Goal: Find specific page/section: Find specific page/section

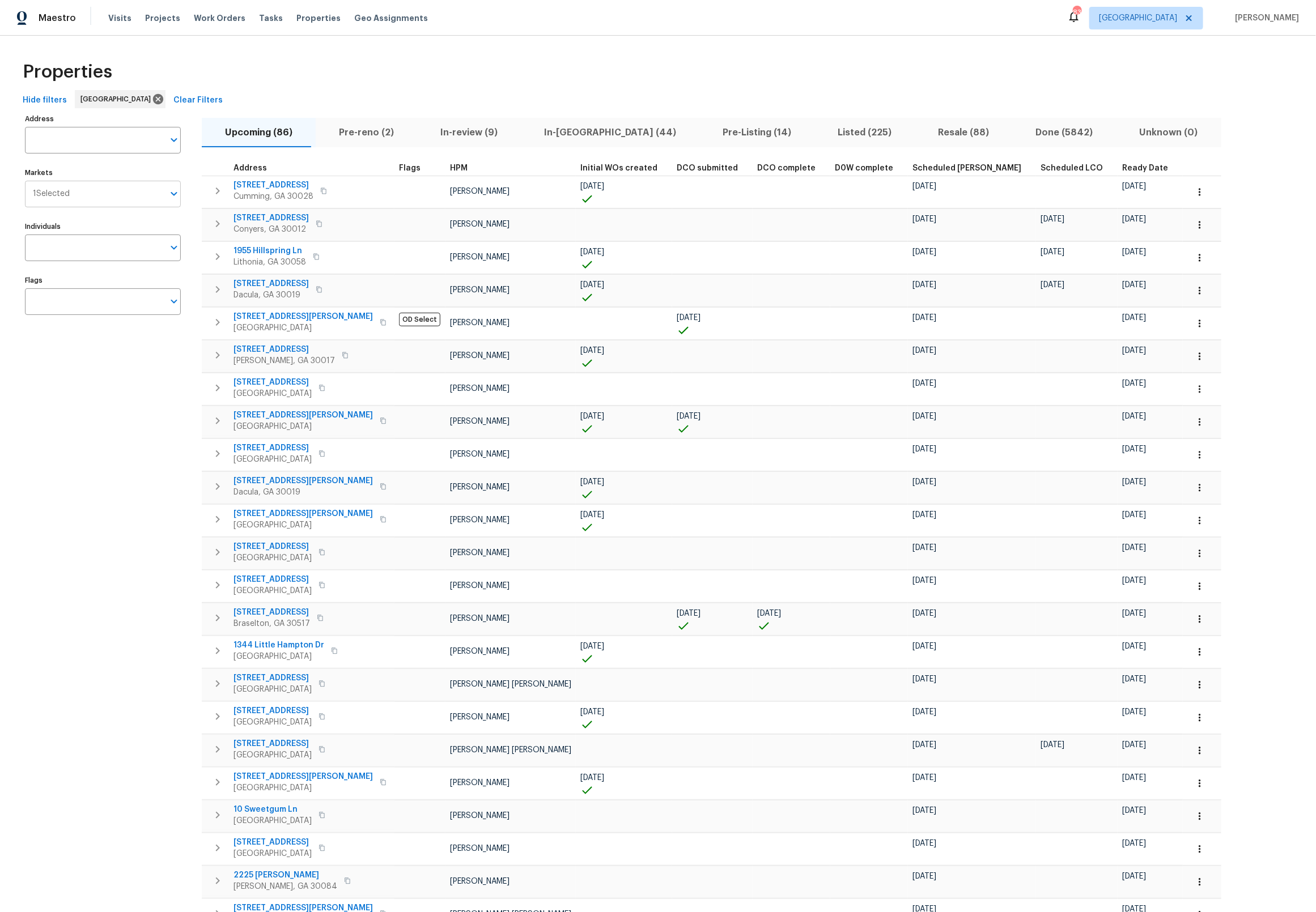
click at [171, 191] on icon "Open" at bounding box center [174, 194] width 14 height 14
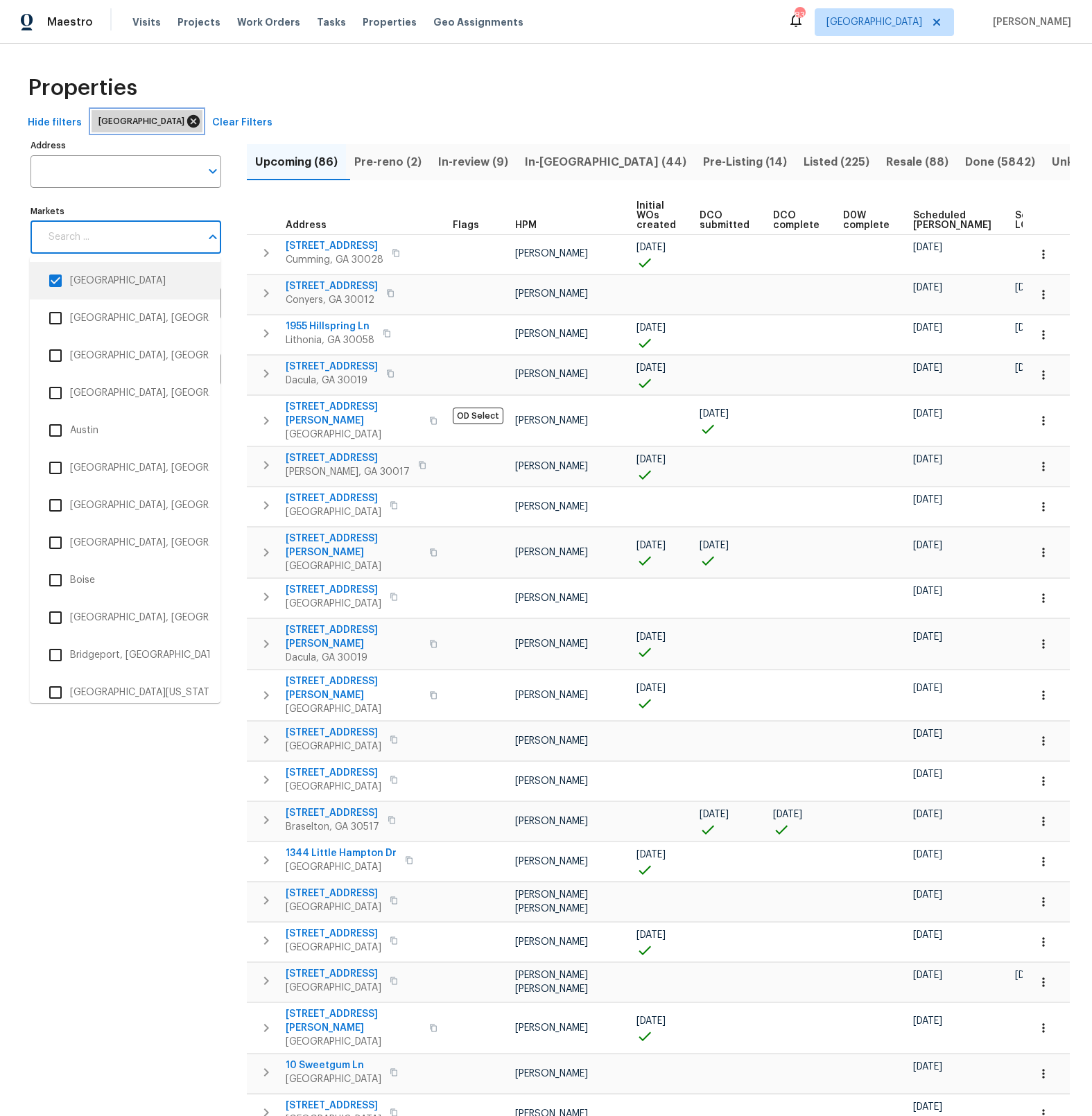
click at [186, 120] on icon at bounding box center [194, 122] width 15 height 15
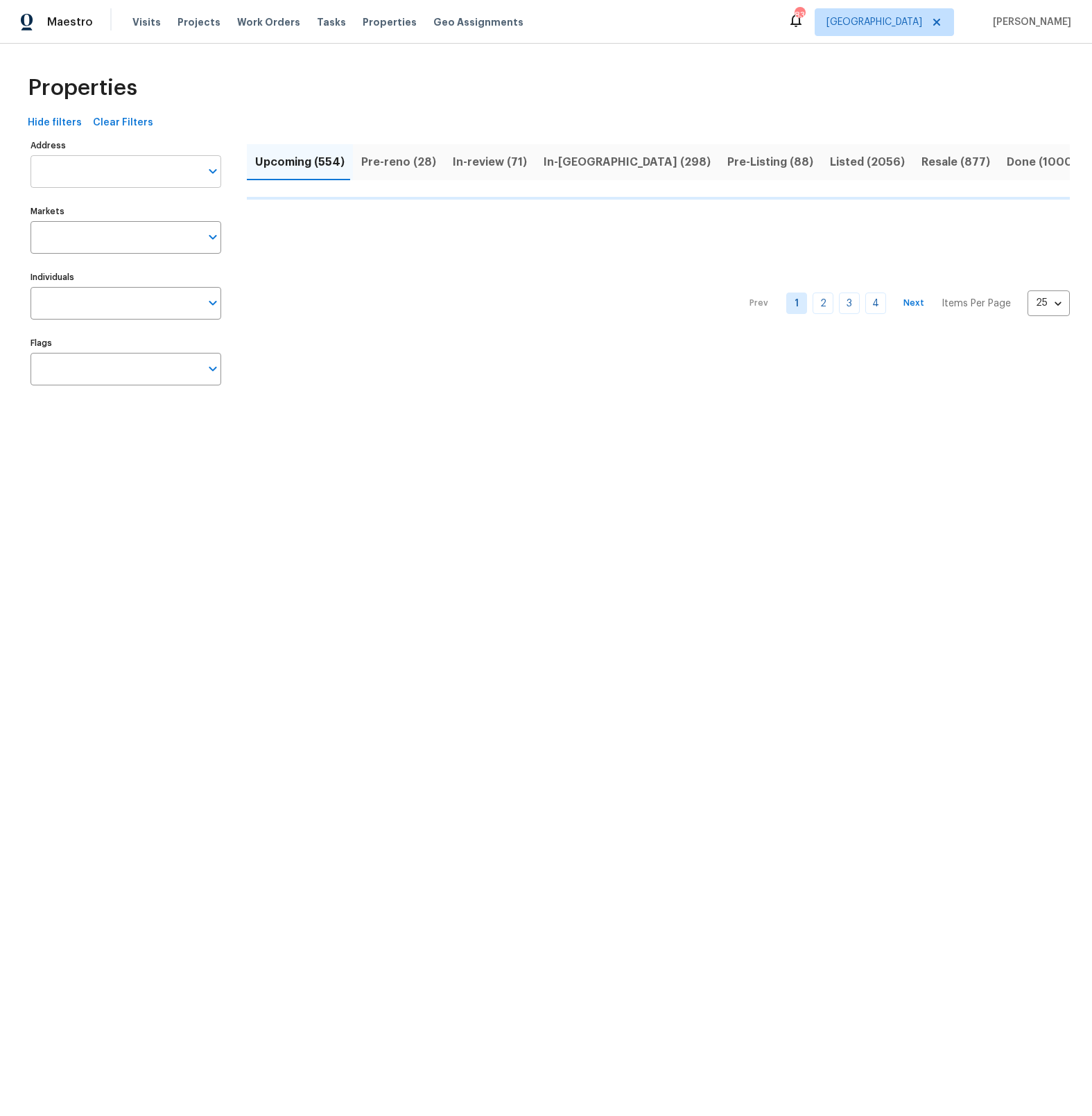
click at [99, 173] on input "Address" at bounding box center [116, 172] width 170 height 32
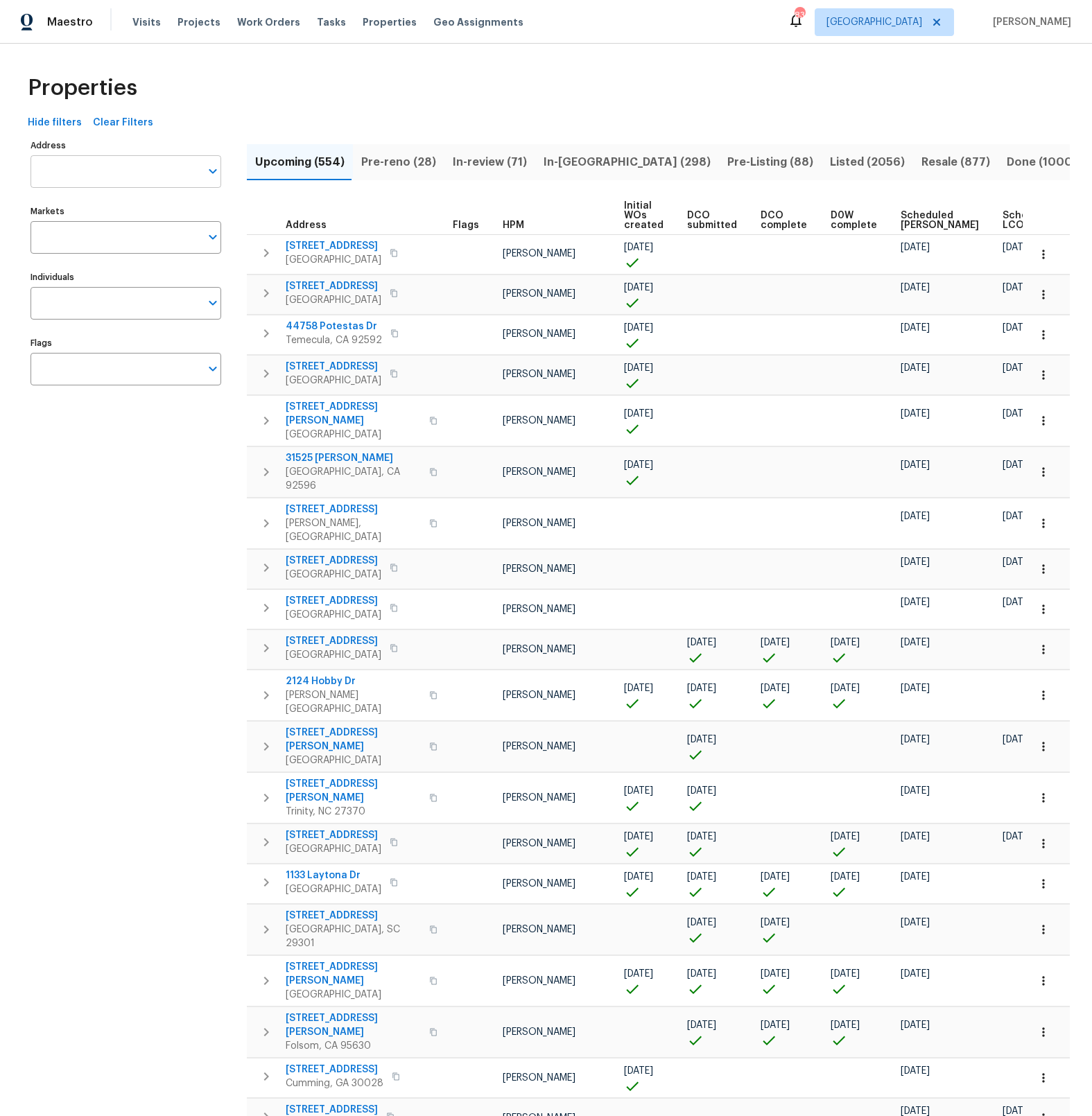
click at [99, 175] on input "Address" at bounding box center [116, 172] width 170 height 32
type input "5996"
click at [82, 228] on li "[STREET_ADDRESS]" at bounding box center [125, 230] width 190 height 23
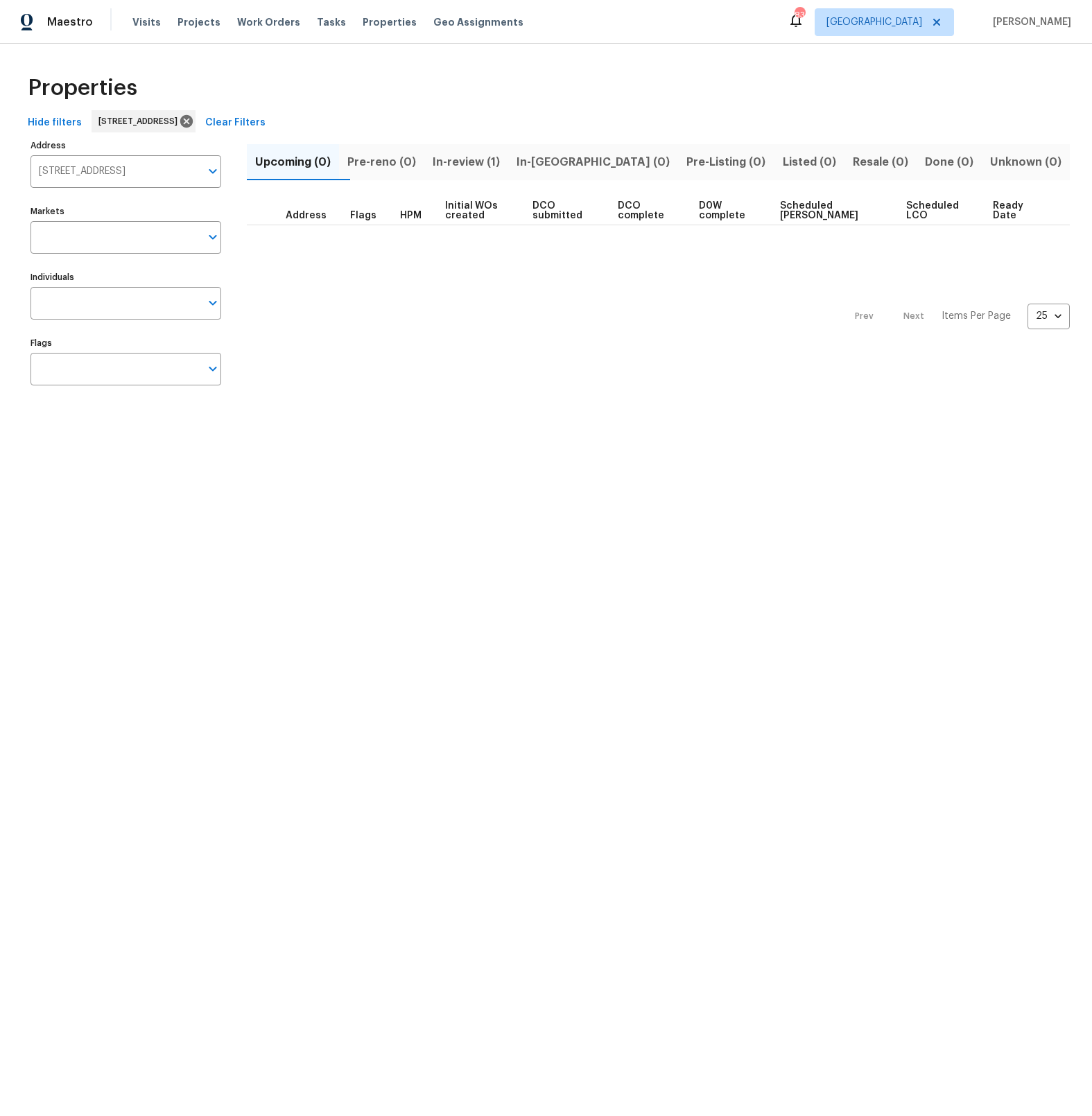
click at [493, 160] on span "In-review (1)" at bounding box center [466, 161] width 67 height 20
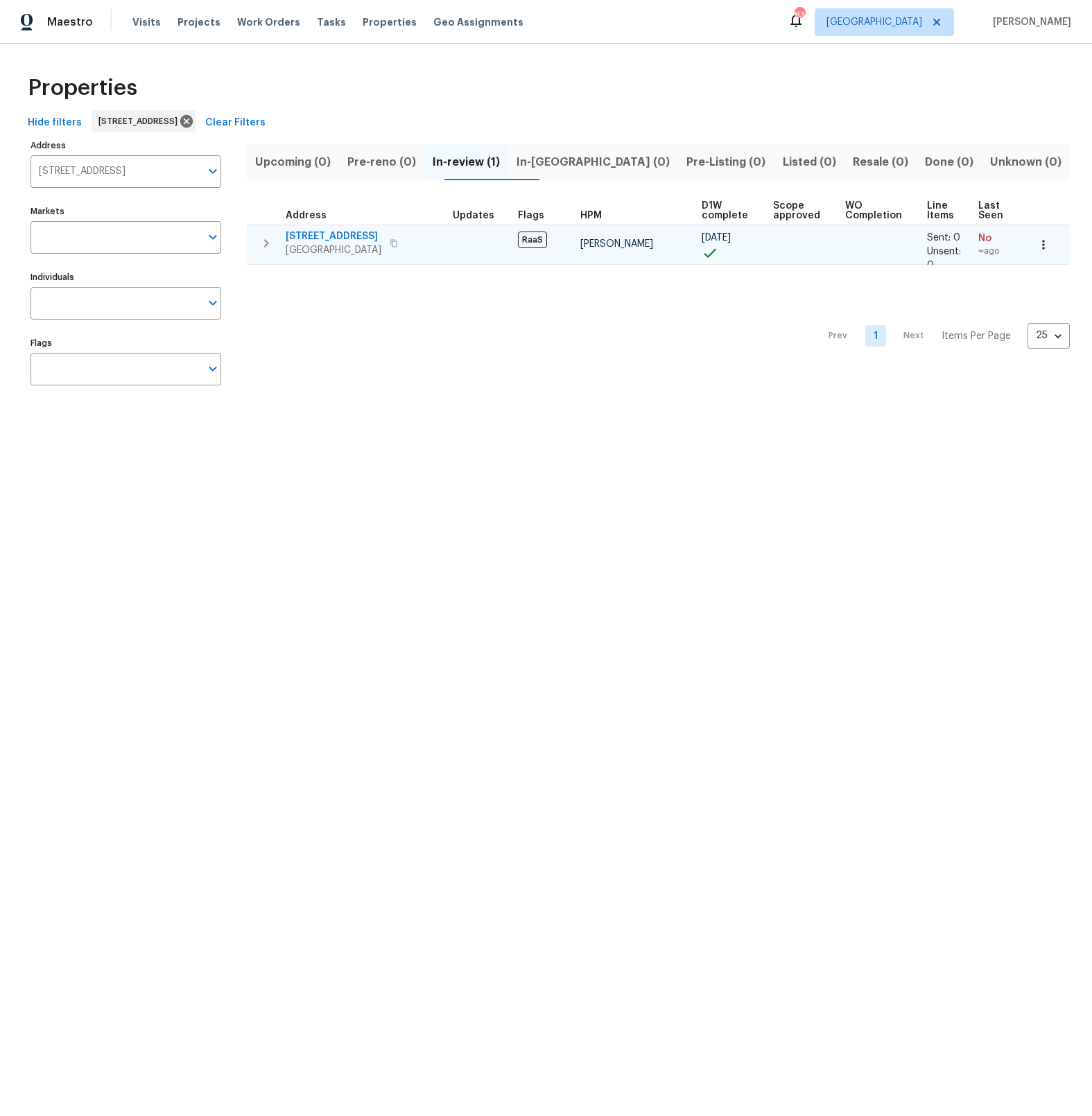
click at [268, 245] on icon "button" at bounding box center [266, 244] width 17 height 17
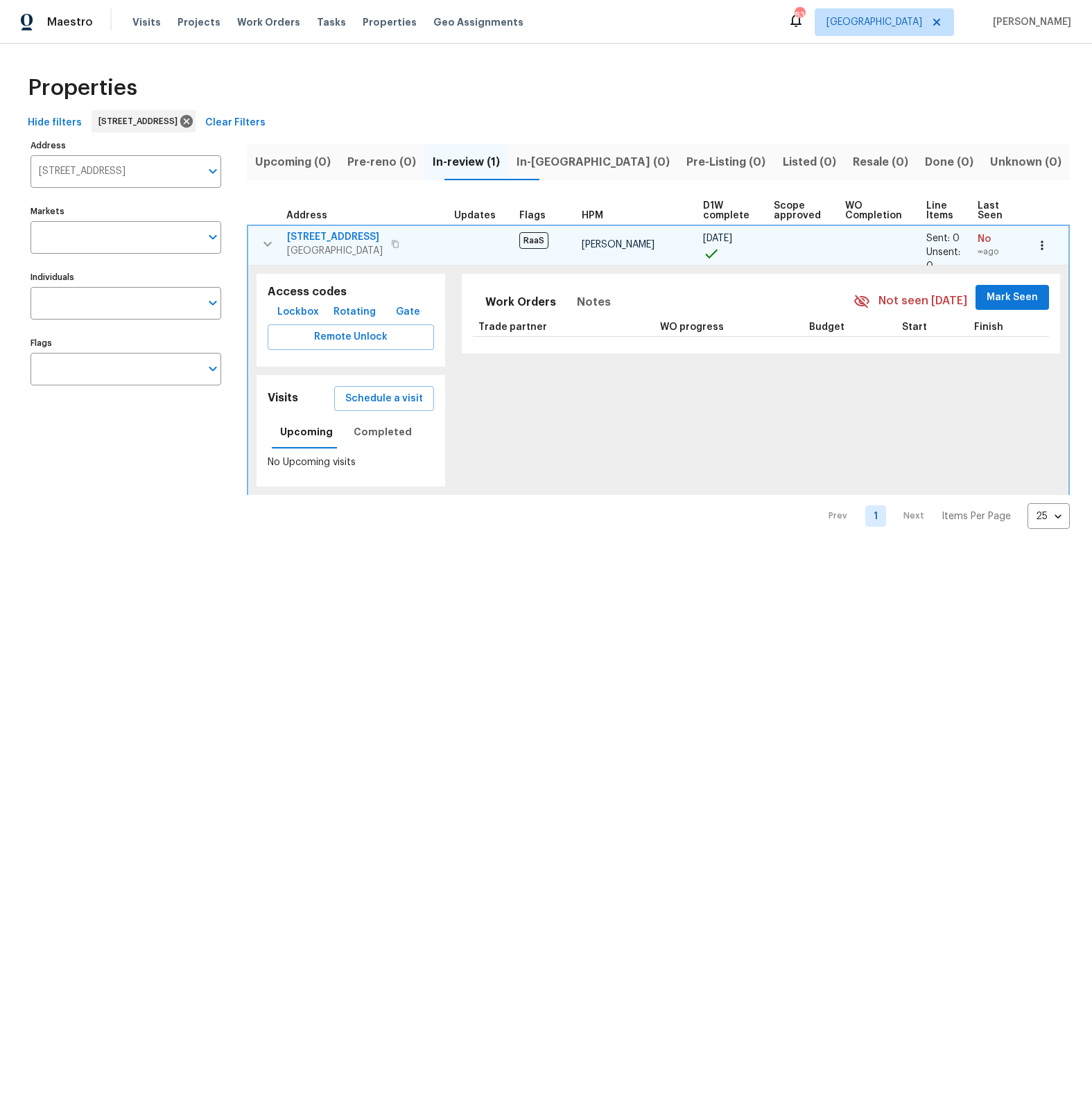
click at [328, 238] on span "[STREET_ADDRESS]" at bounding box center [335, 237] width 96 height 14
click at [135, 175] on input "[STREET_ADDRESS]" at bounding box center [116, 172] width 170 height 32
type input "15317"
click at [73, 210] on li "[STREET_ADDRESS]" at bounding box center [125, 207] width 190 height 23
click at [325, 234] on span "[STREET_ADDRESS]" at bounding box center [335, 237] width 96 height 14
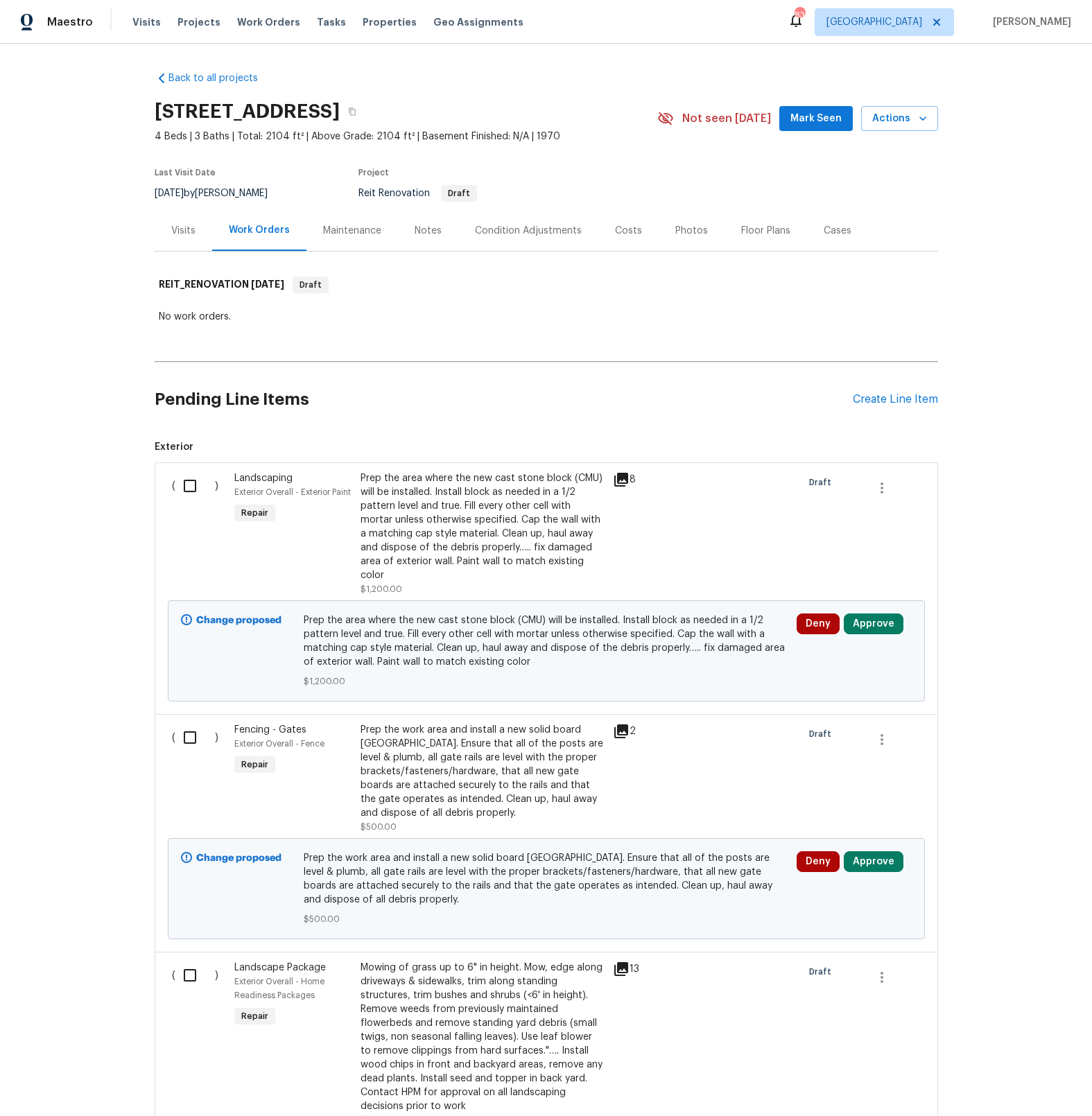
click at [628, 477] on icon at bounding box center [621, 479] width 14 height 14
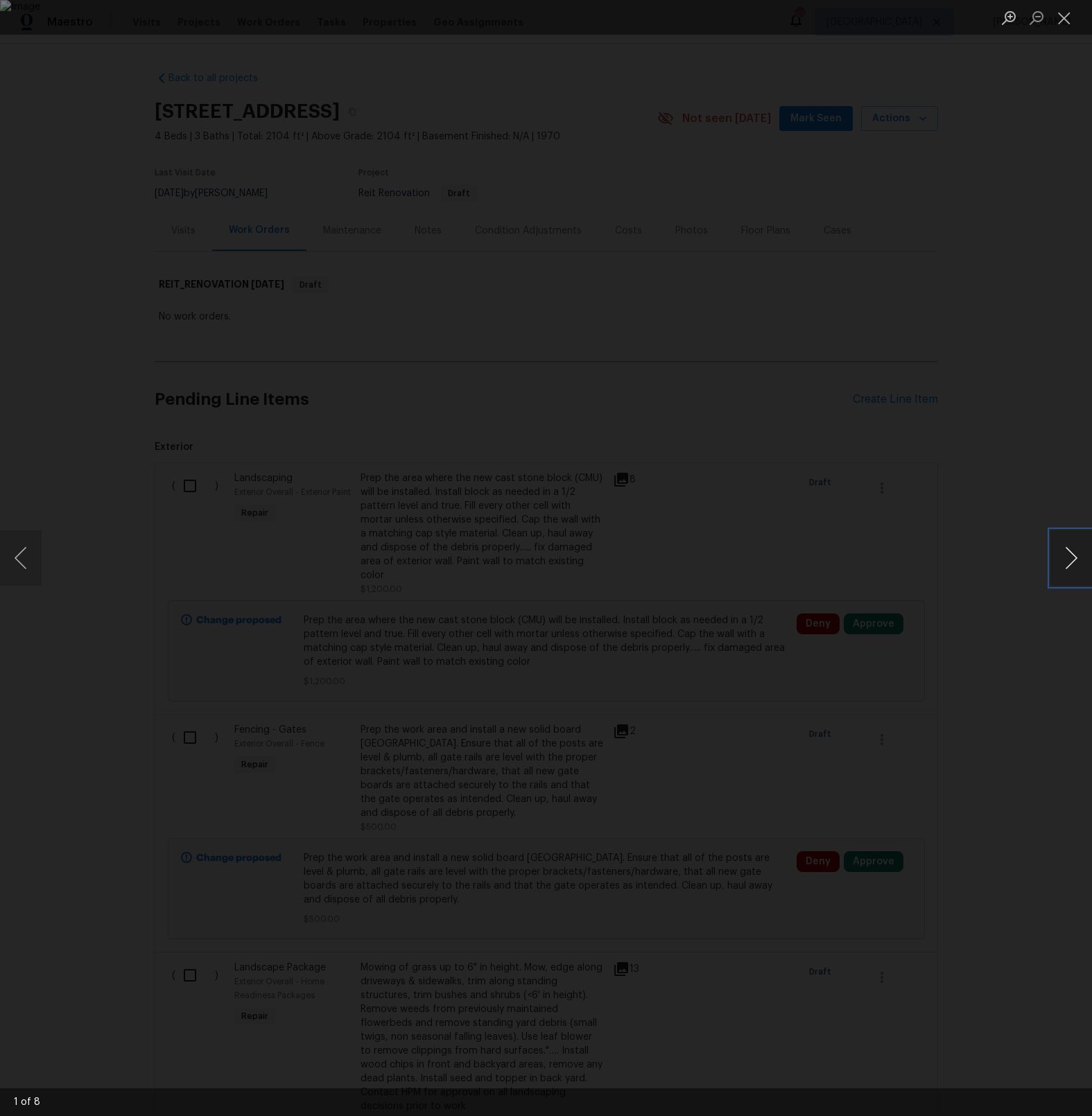
click at [1068, 564] on button "Next image" at bounding box center [1071, 558] width 42 height 55
click at [1066, 12] on button "Close lightbox" at bounding box center [1064, 18] width 28 height 25
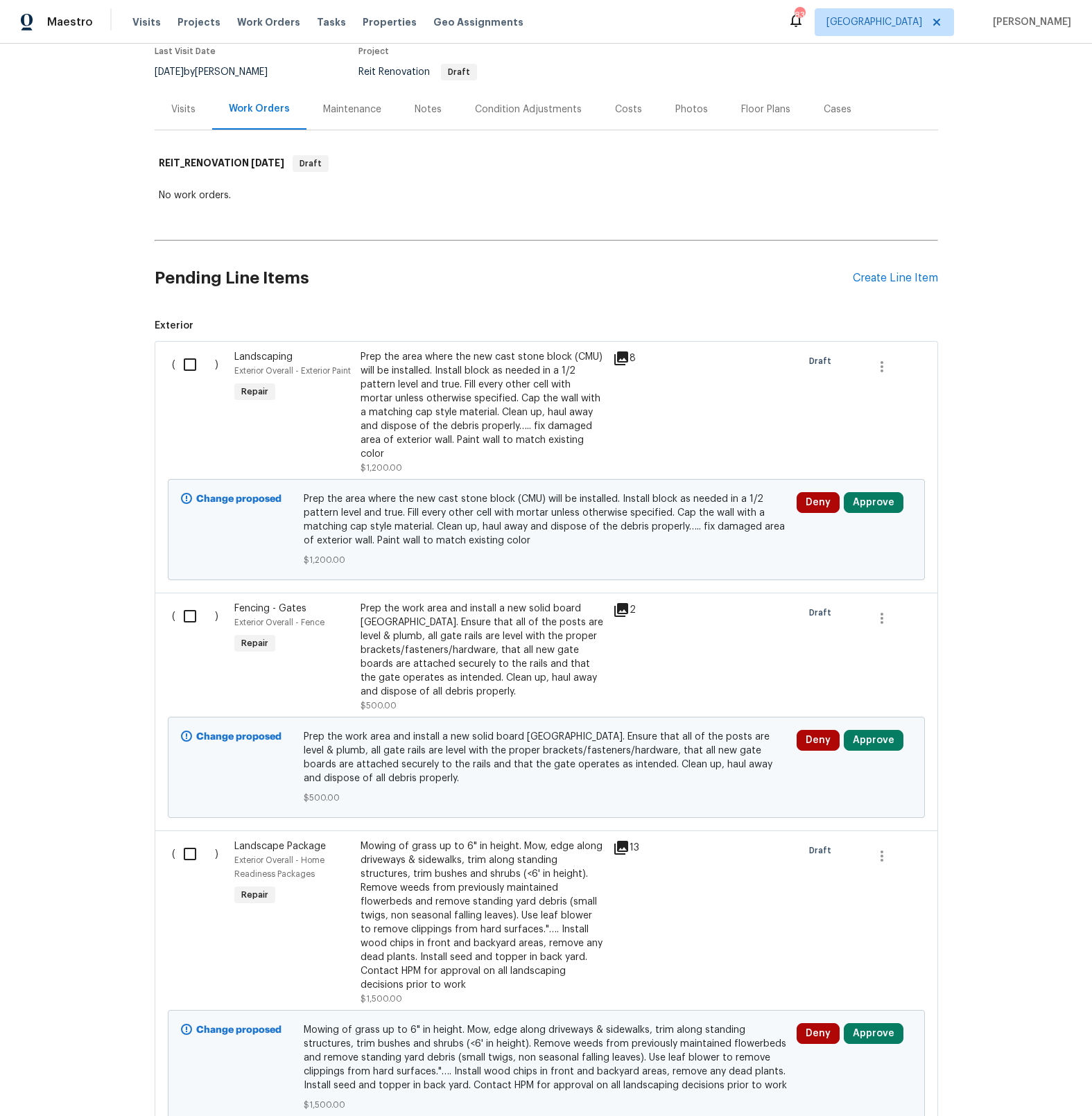
scroll to position [123, 0]
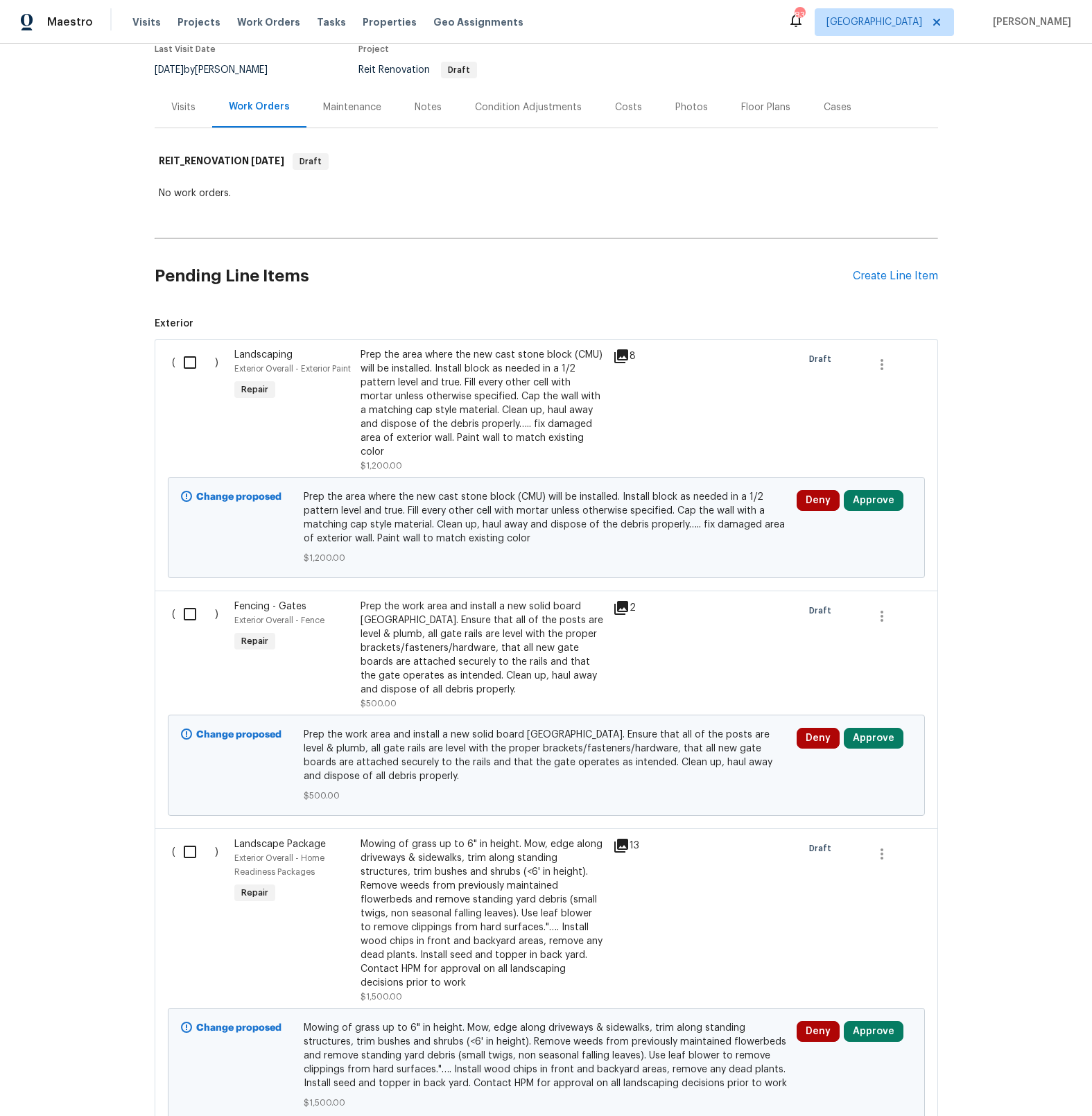
click at [622, 601] on icon at bounding box center [621, 608] width 14 height 14
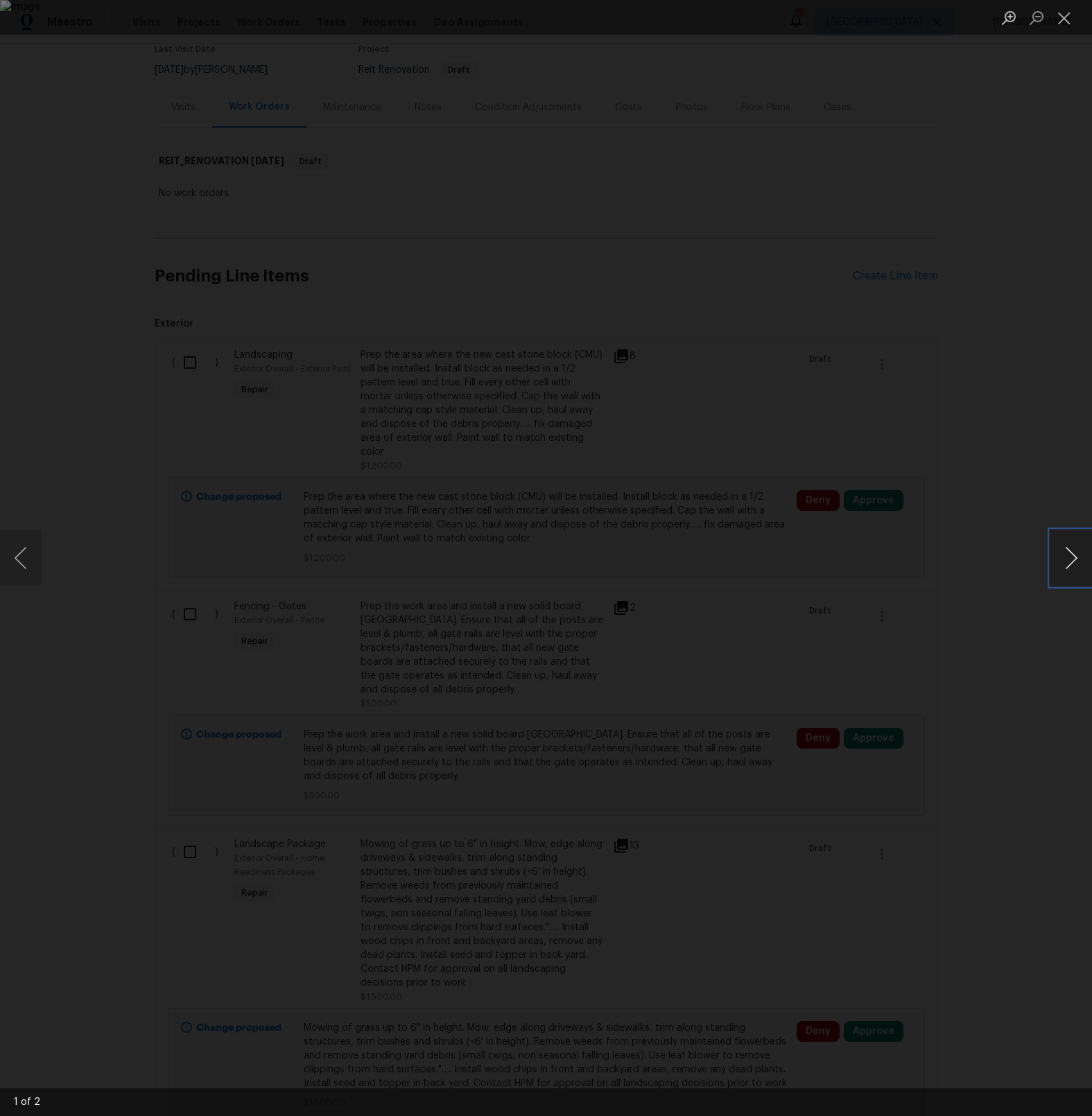
click at [1072, 560] on button "Next image" at bounding box center [1071, 558] width 42 height 55
click at [1067, 17] on button "Close lightbox" at bounding box center [1064, 18] width 28 height 25
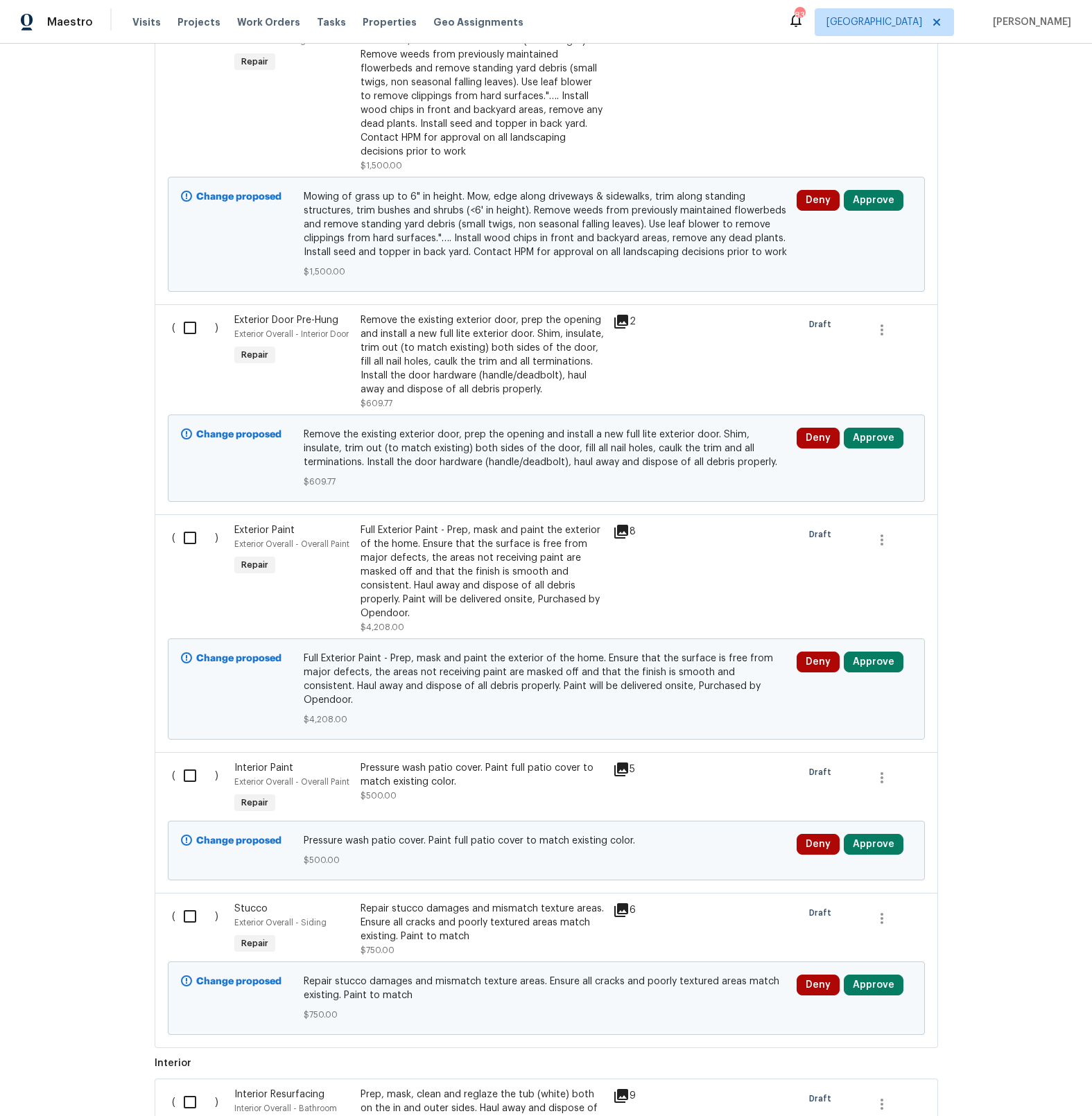
scroll to position [965, 0]
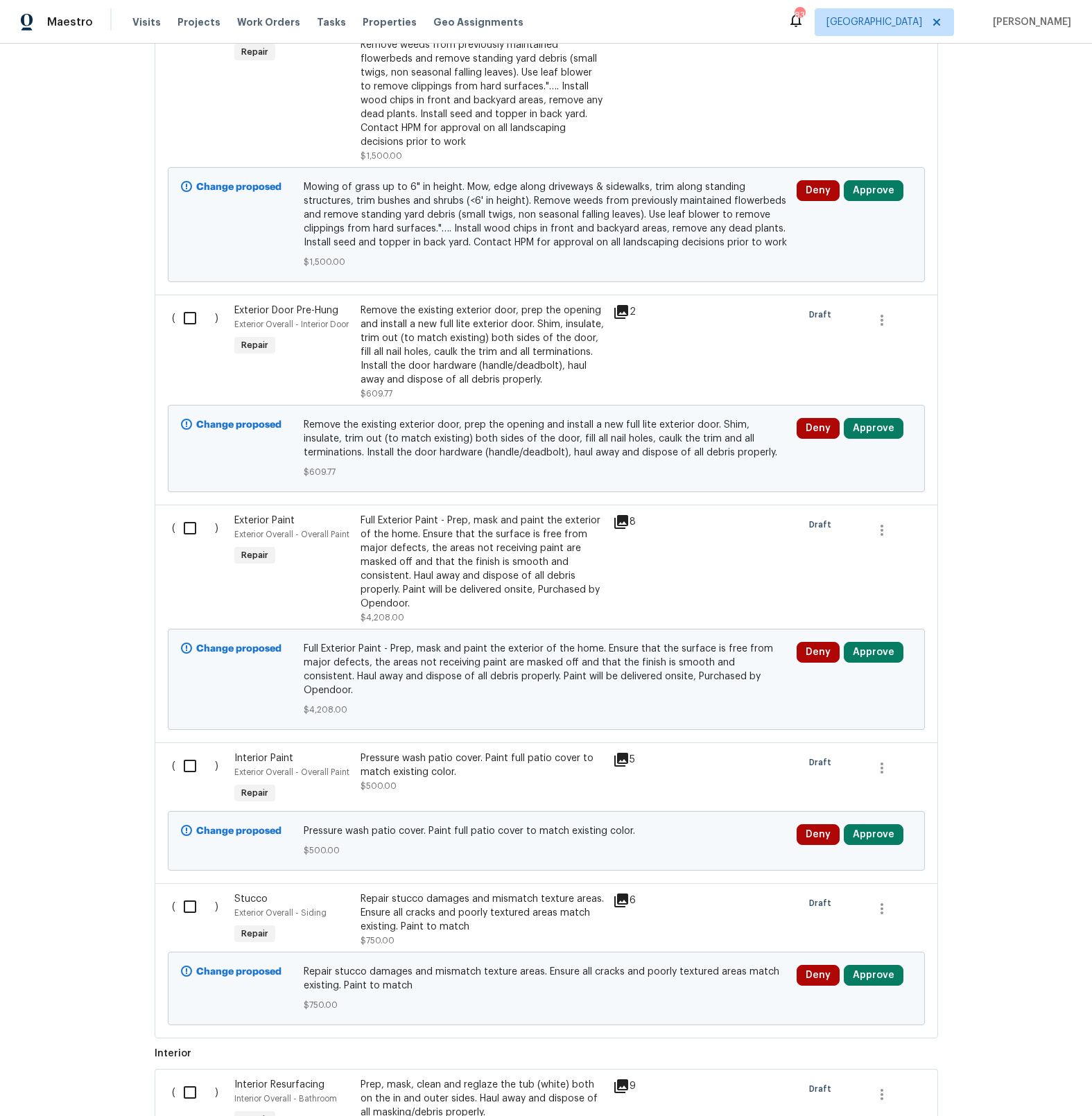
click at [618, 515] on icon at bounding box center [621, 522] width 14 height 14
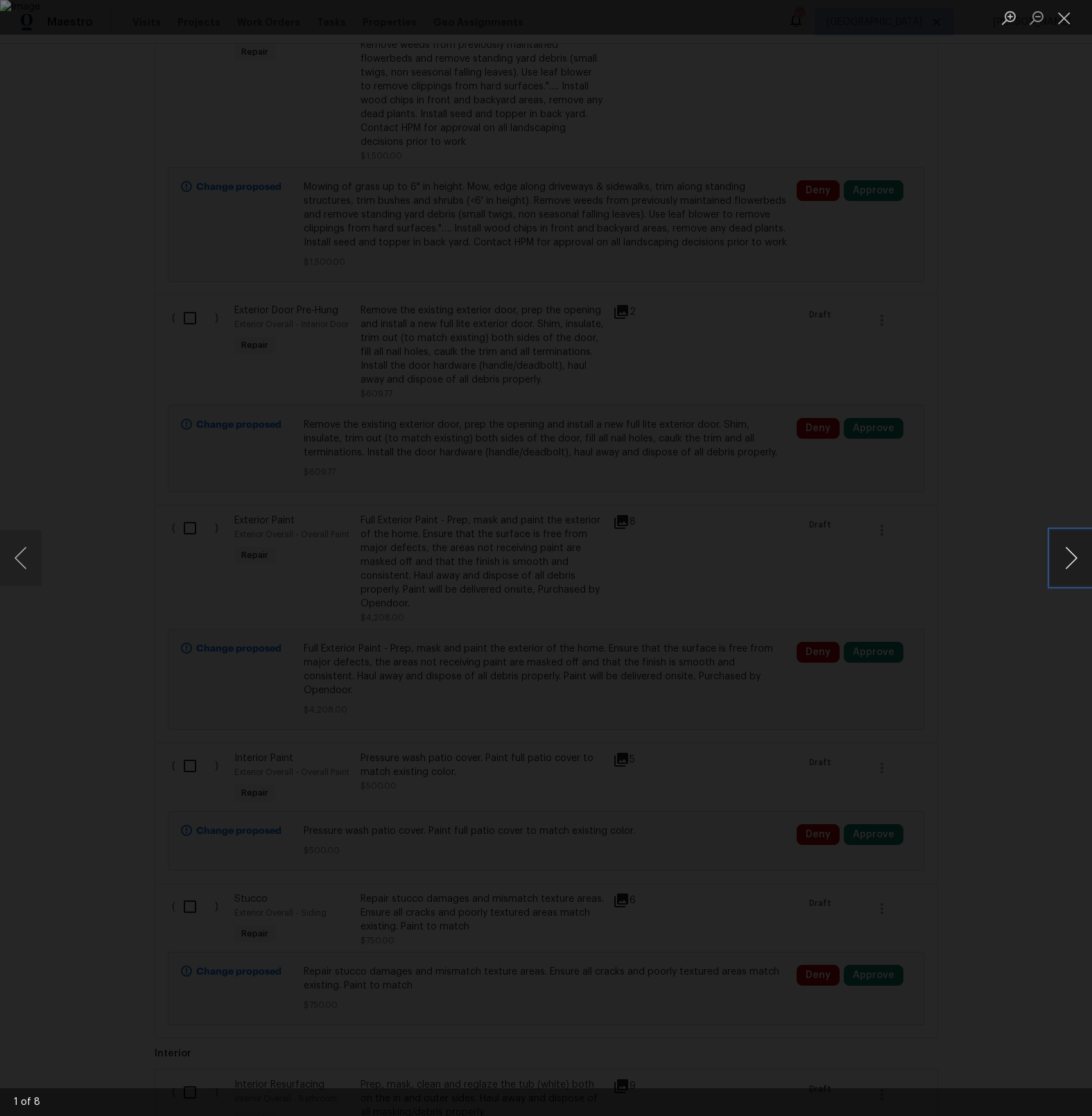
click at [1078, 563] on button "Next image" at bounding box center [1071, 558] width 42 height 55
click at [1069, 12] on button "Close lightbox" at bounding box center [1064, 18] width 28 height 25
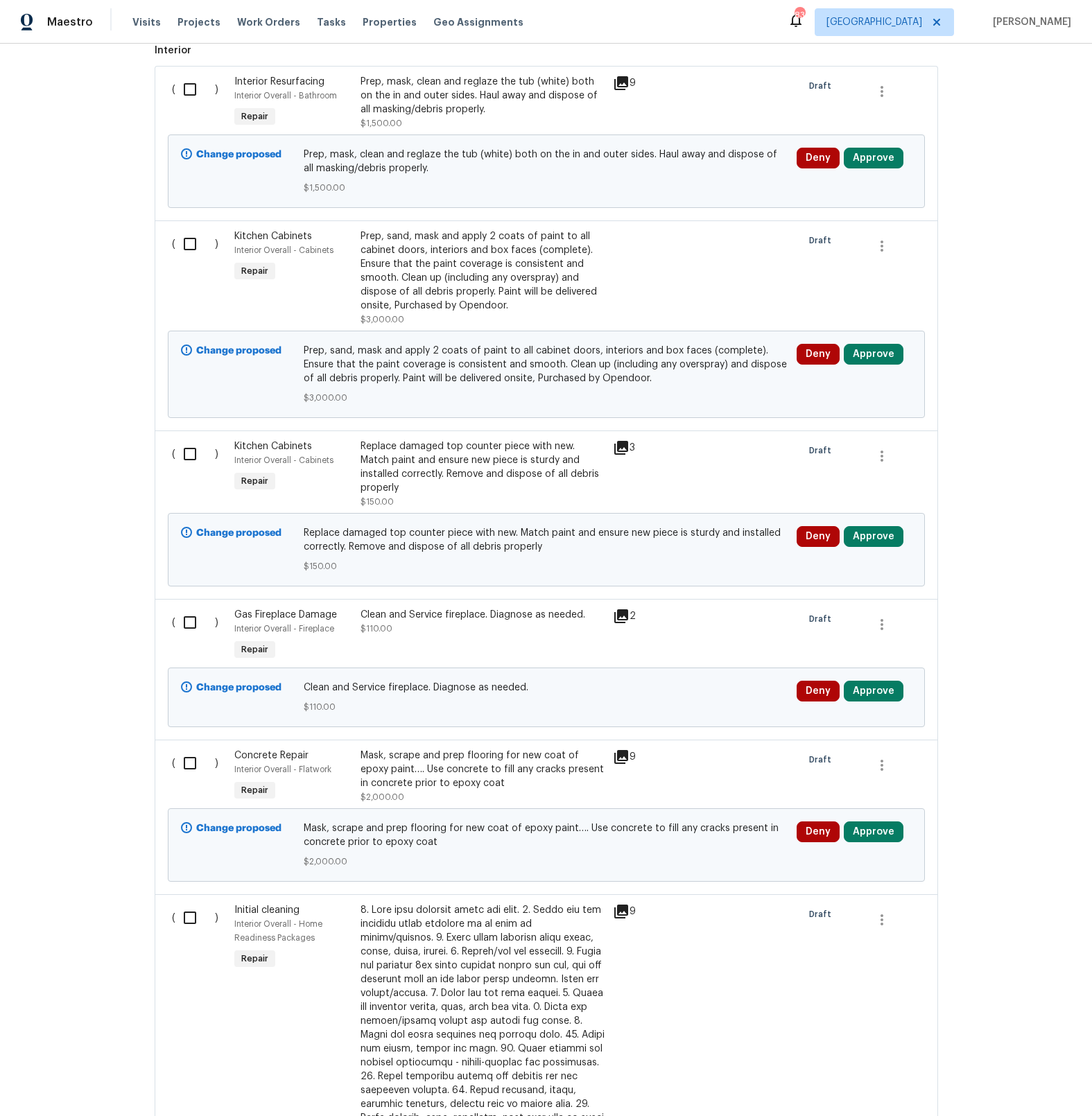
scroll to position [1980, 0]
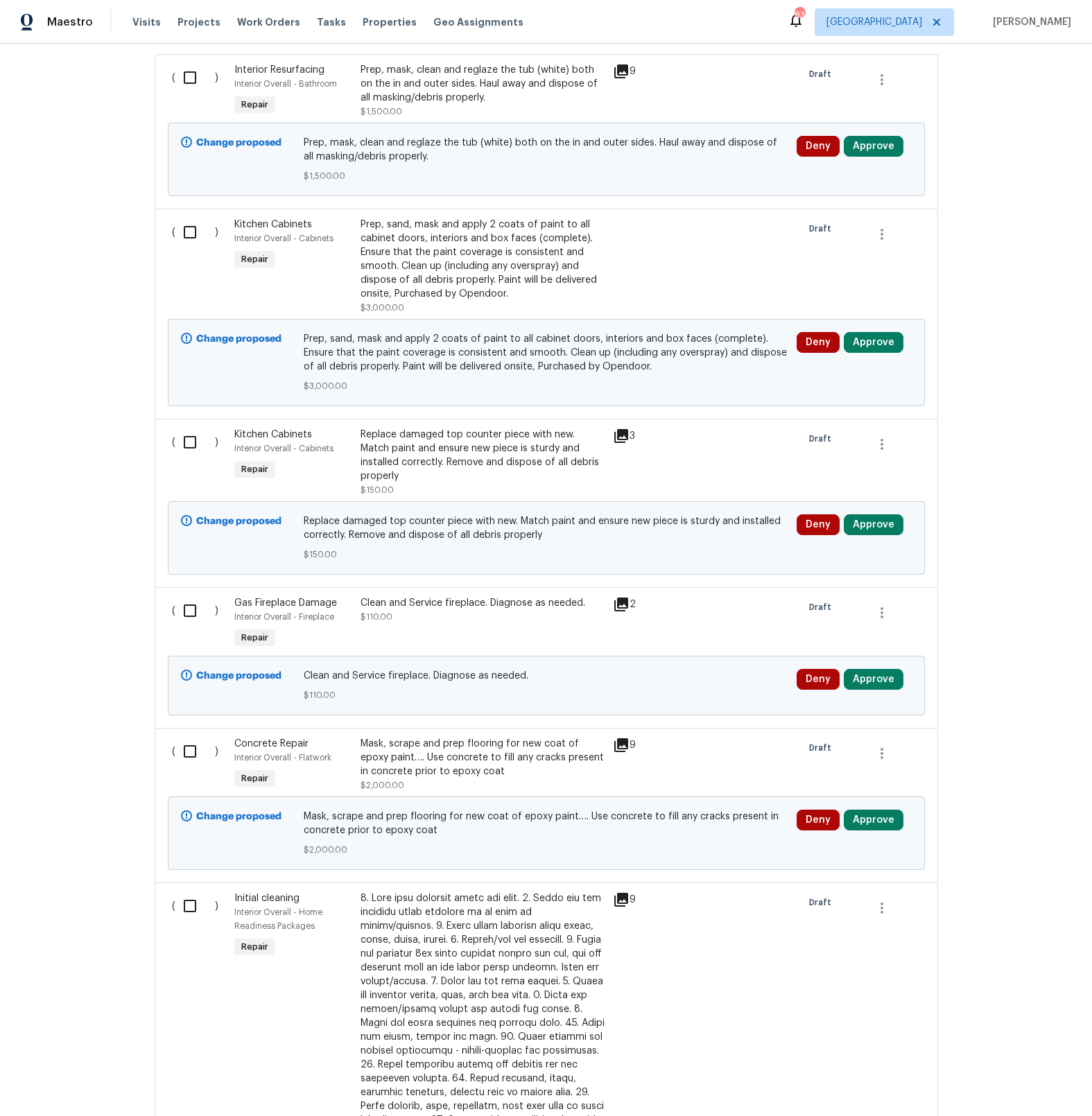
click at [625, 739] on icon at bounding box center [621, 745] width 14 height 14
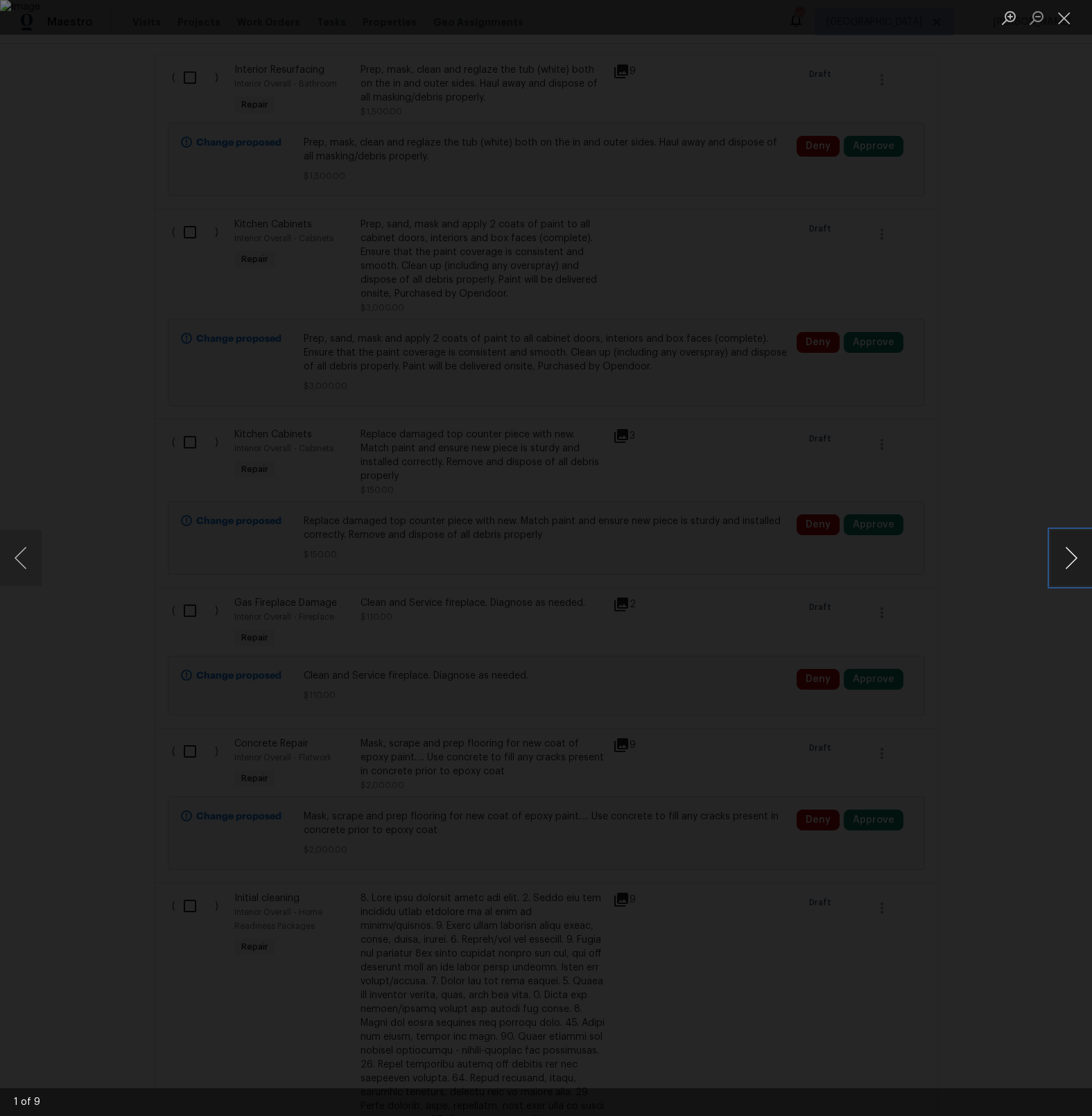
click at [1074, 566] on button "Next image" at bounding box center [1071, 558] width 42 height 55
click at [1063, 19] on button "Close lightbox" at bounding box center [1064, 18] width 28 height 25
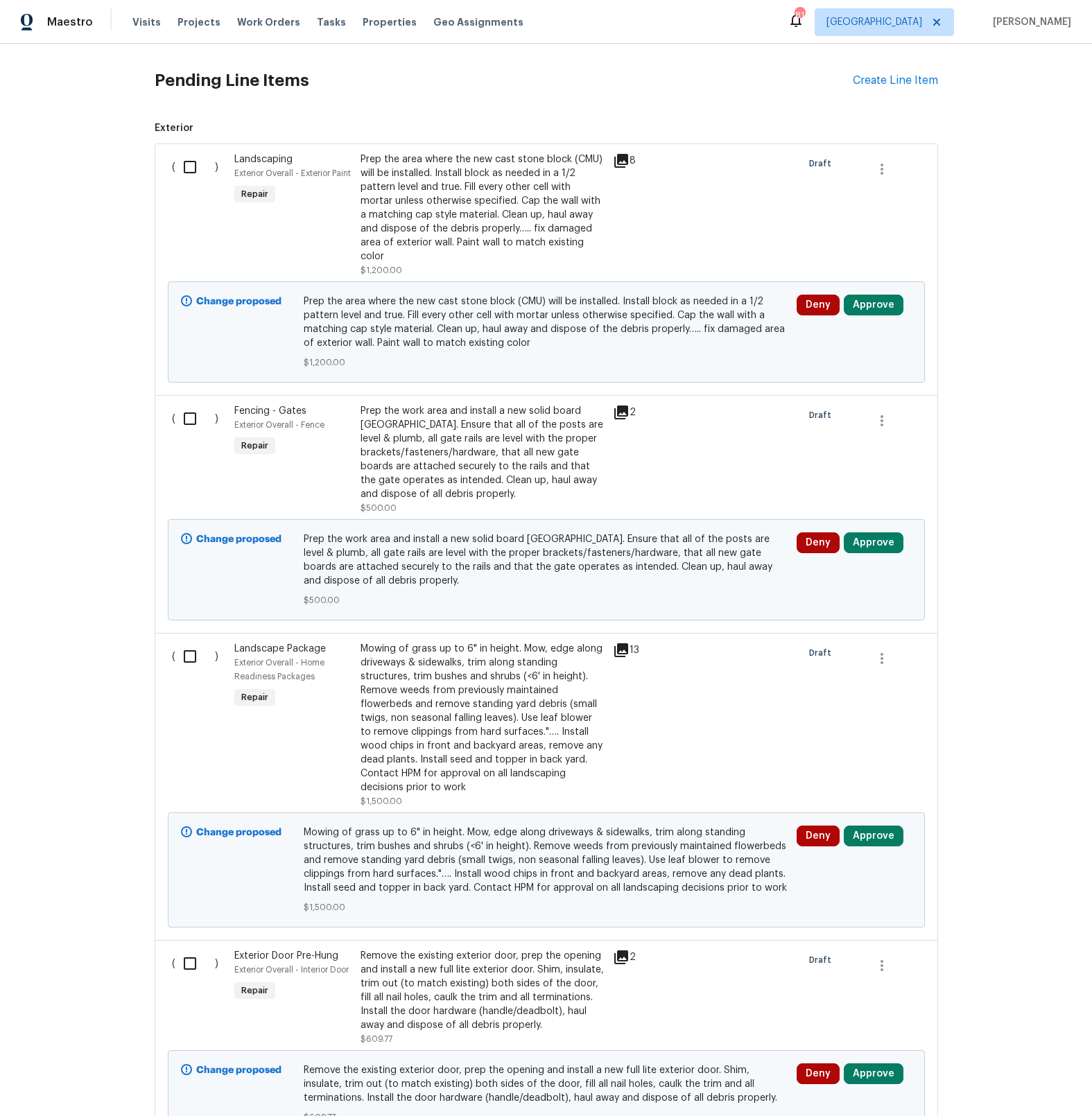
scroll to position [0, 0]
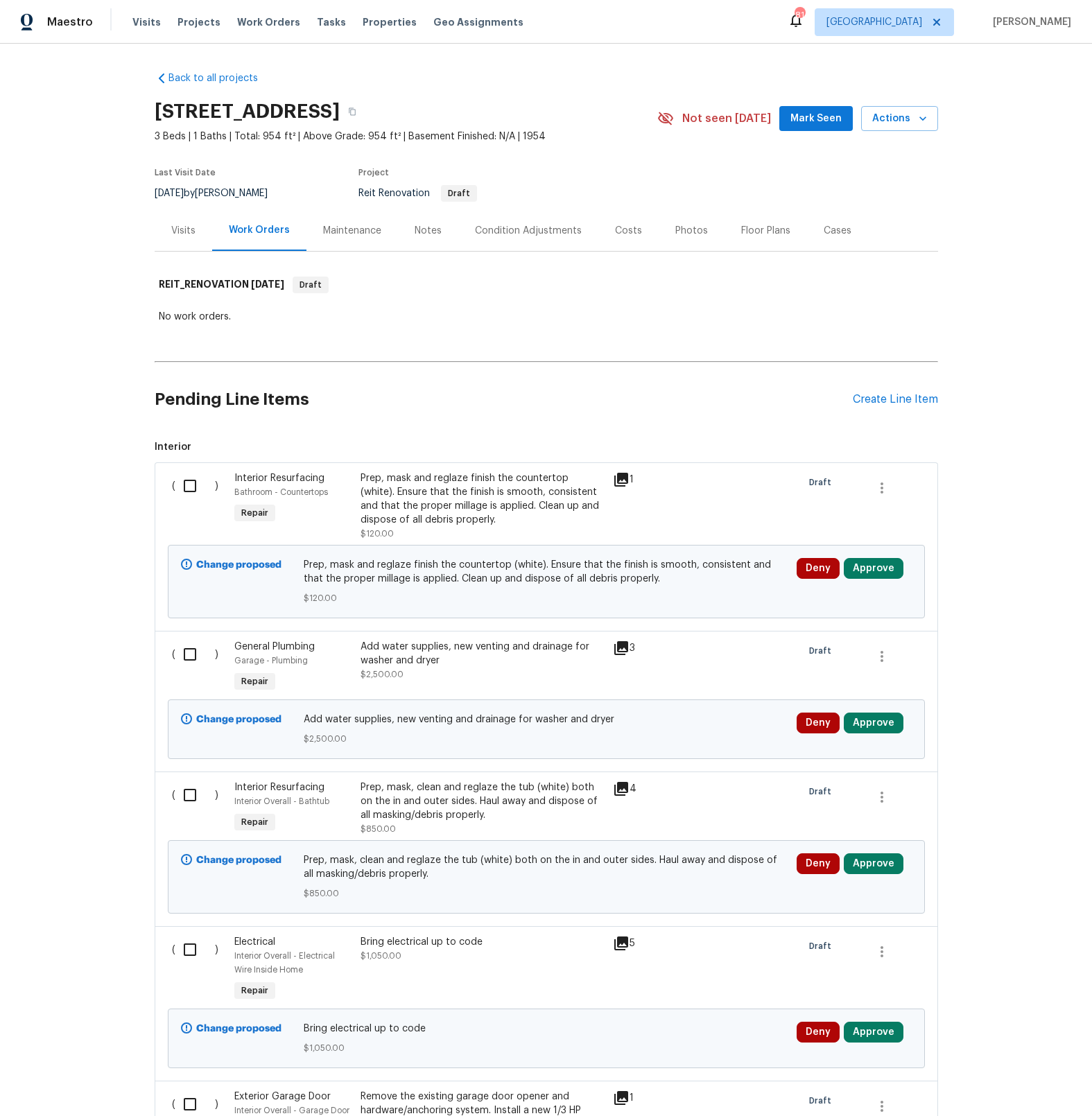
click at [626, 647] on icon at bounding box center [621, 648] width 14 height 14
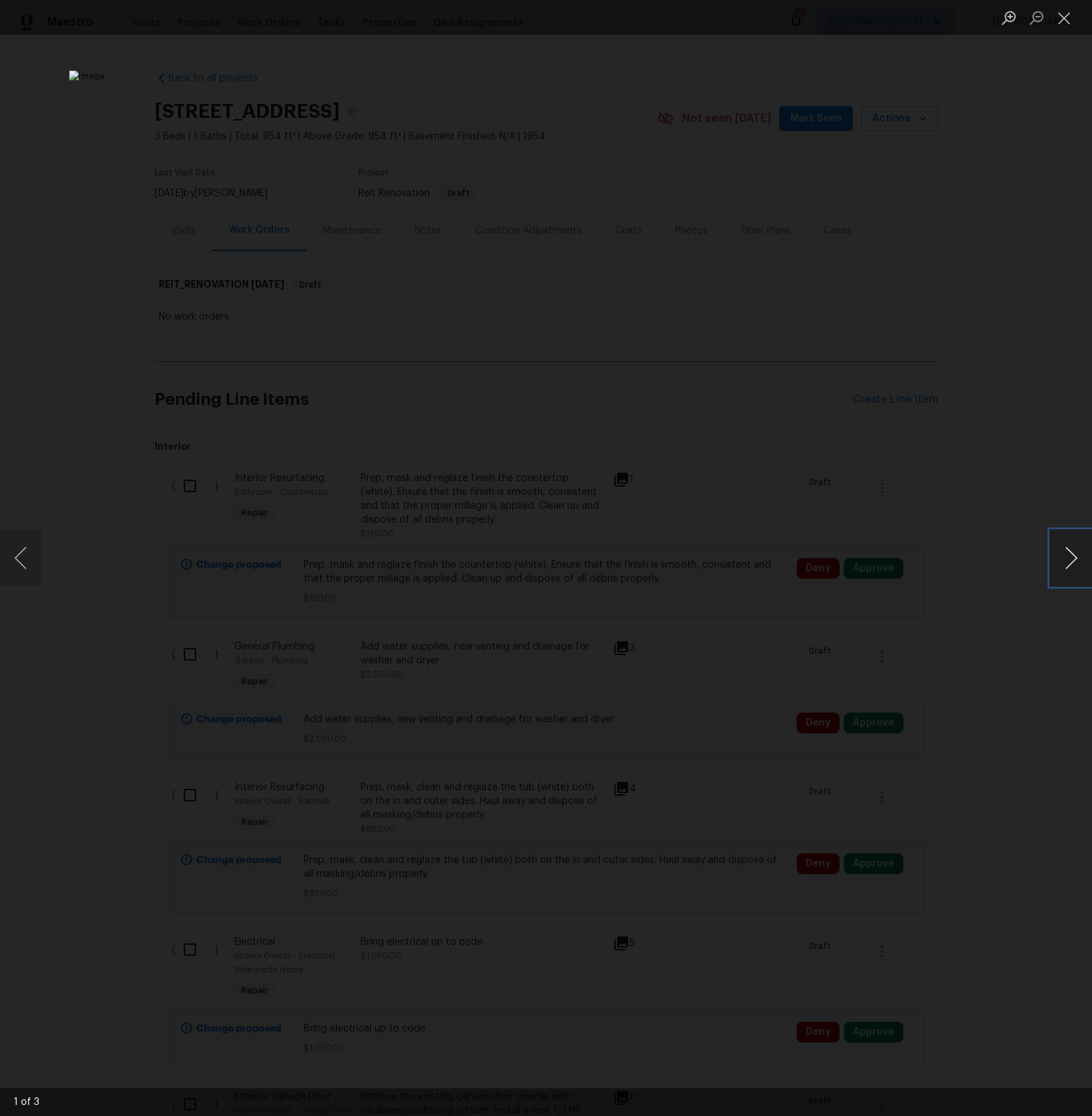
click at [1070, 556] on button "Next image" at bounding box center [1071, 558] width 42 height 55
click at [1066, 22] on button "Close lightbox" at bounding box center [1064, 18] width 28 height 25
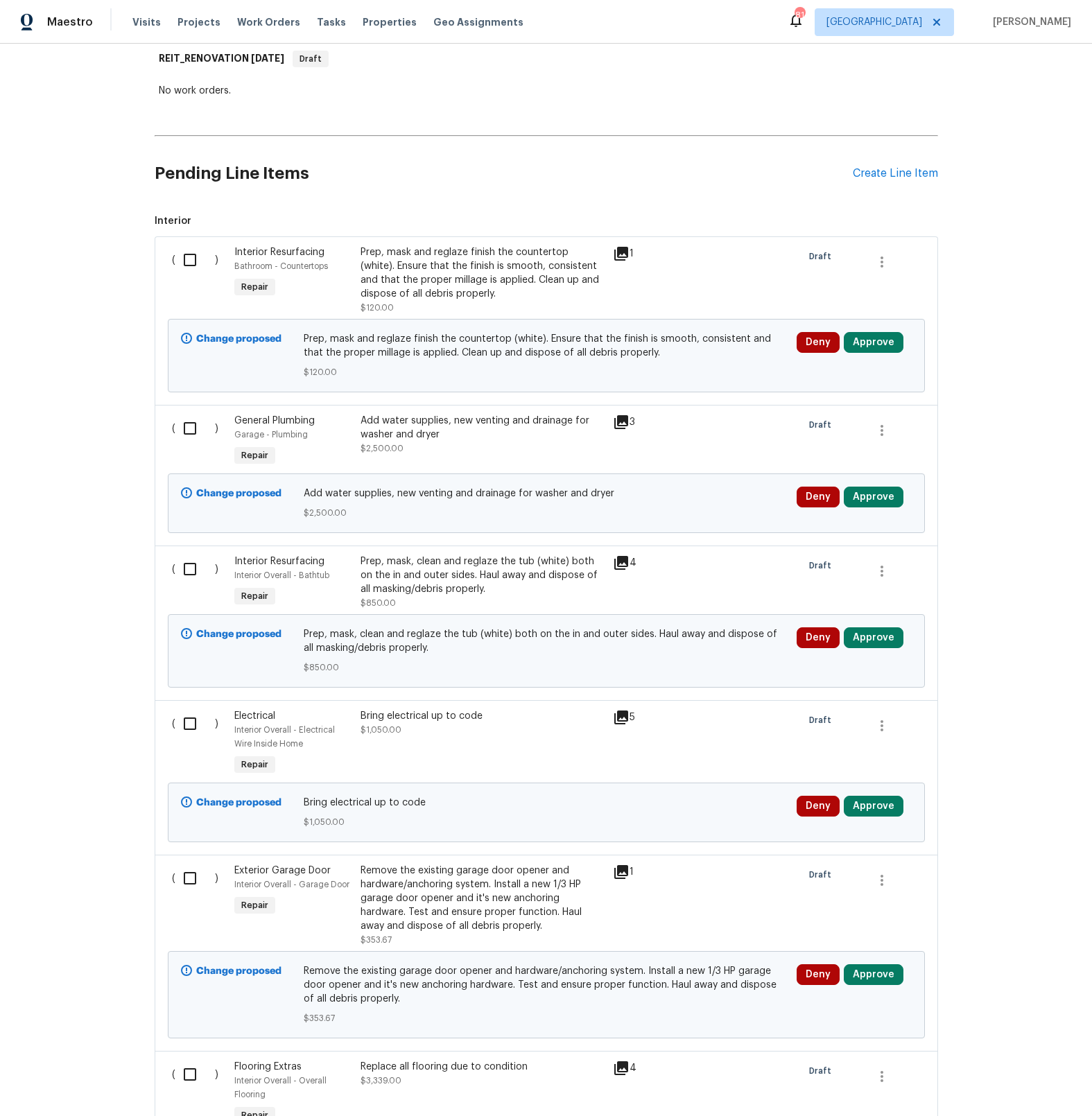
scroll to position [231, 0]
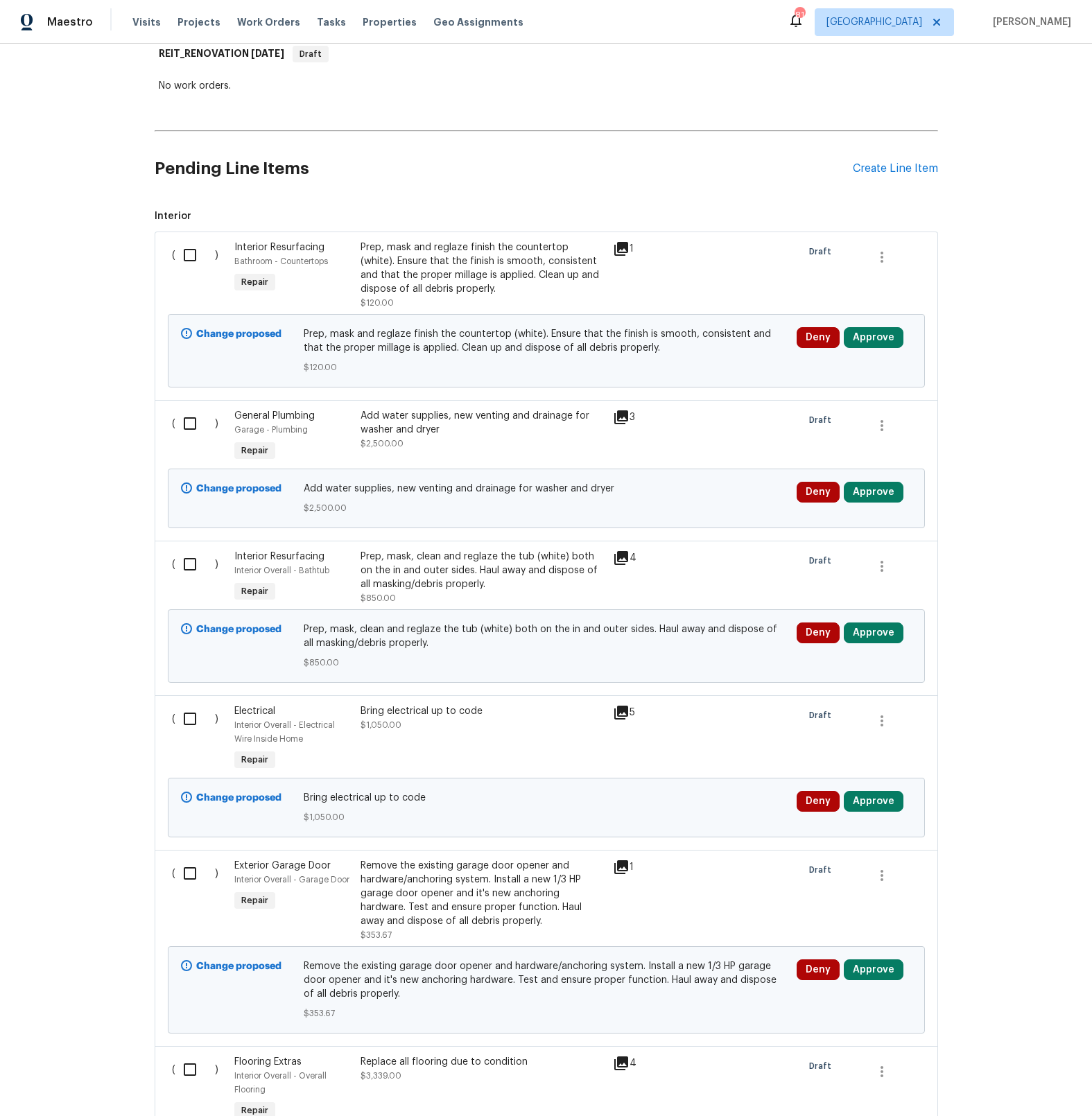
click at [623, 717] on icon at bounding box center [621, 713] width 17 height 17
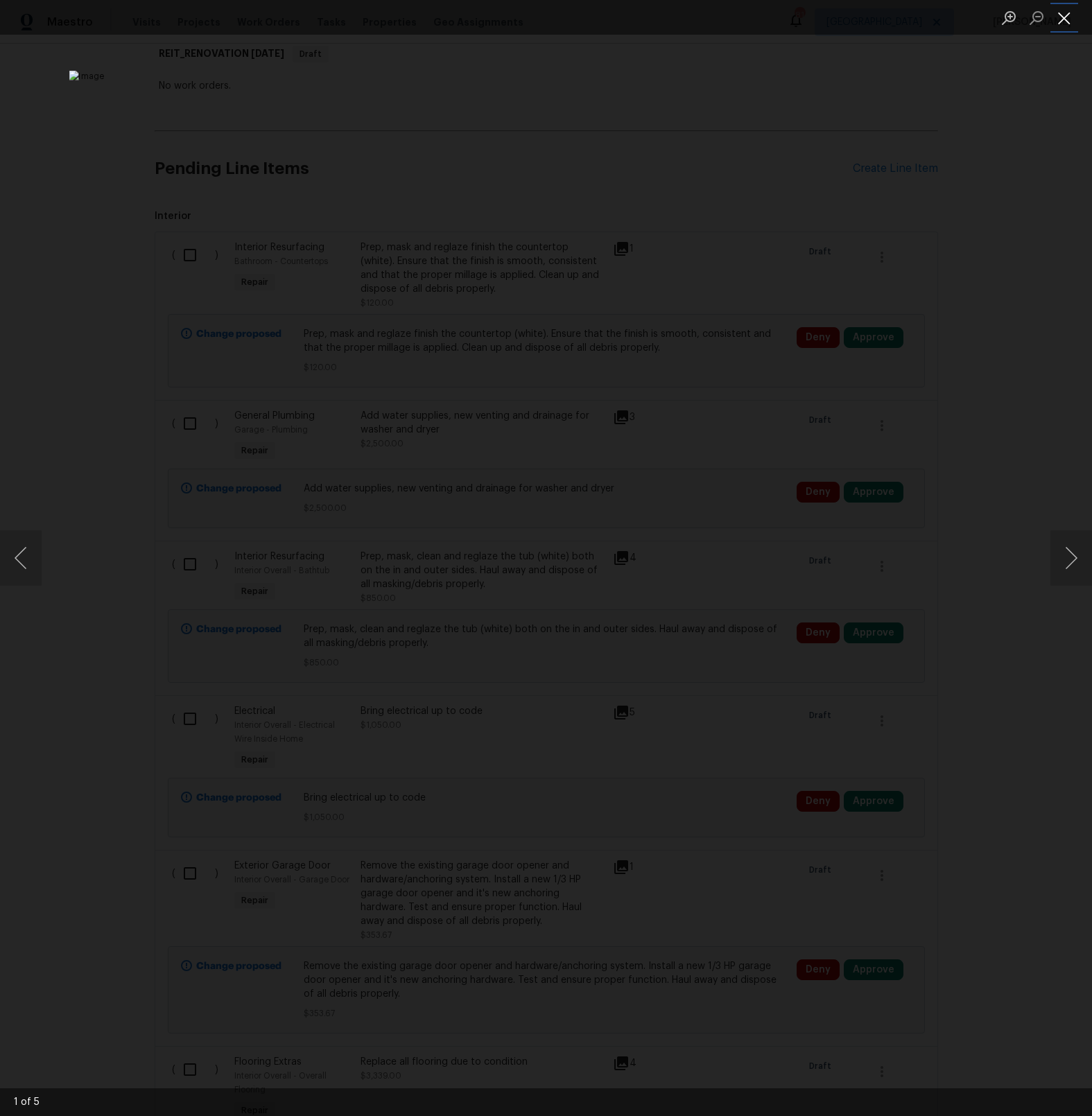
click at [1067, 20] on button "Close lightbox" at bounding box center [1064, 18] width 28 height 25
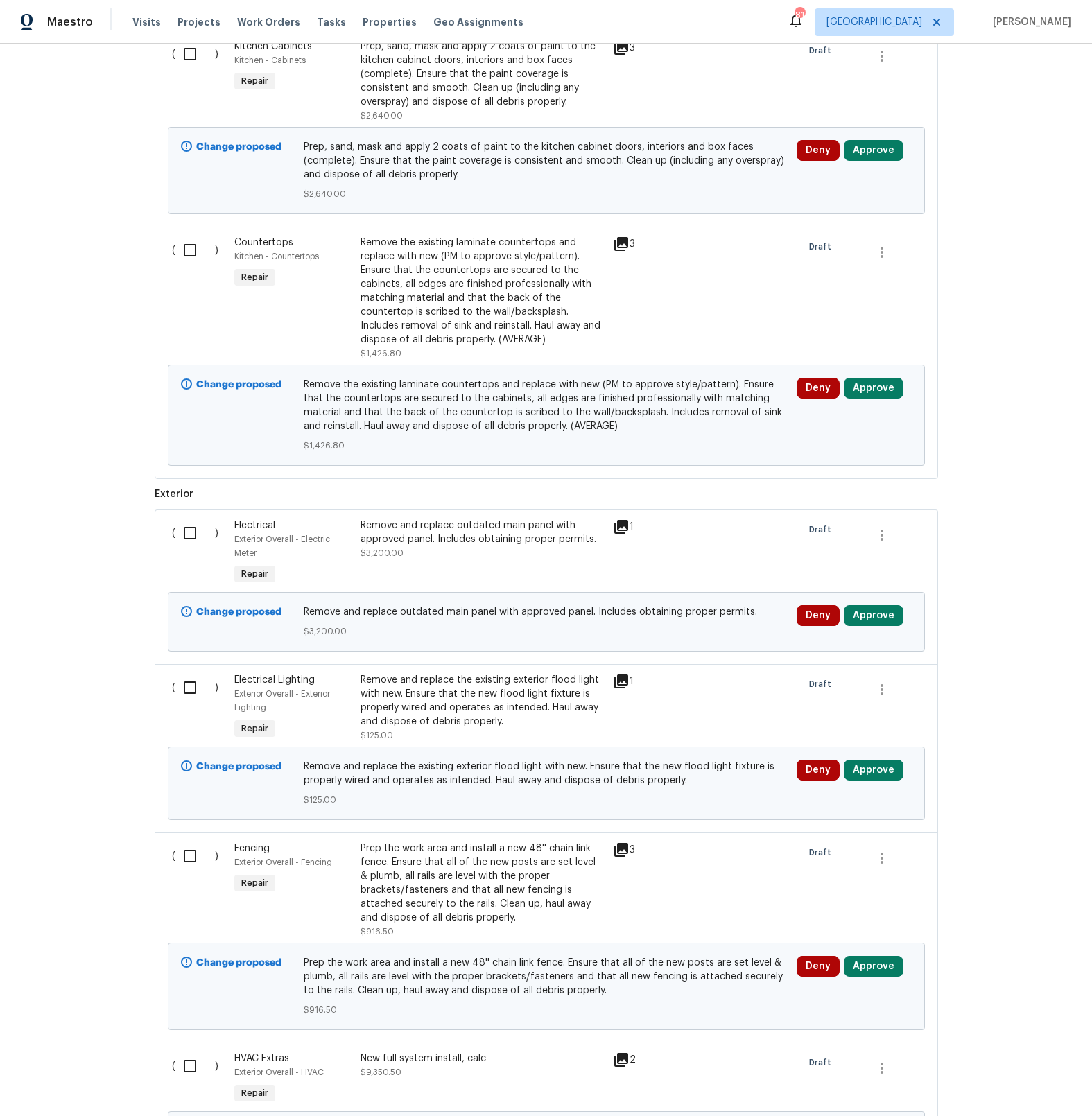
scroll to position [2212, 0]
click at [621, 518] on icon at bounding box center [621, 526] width 17 height 17
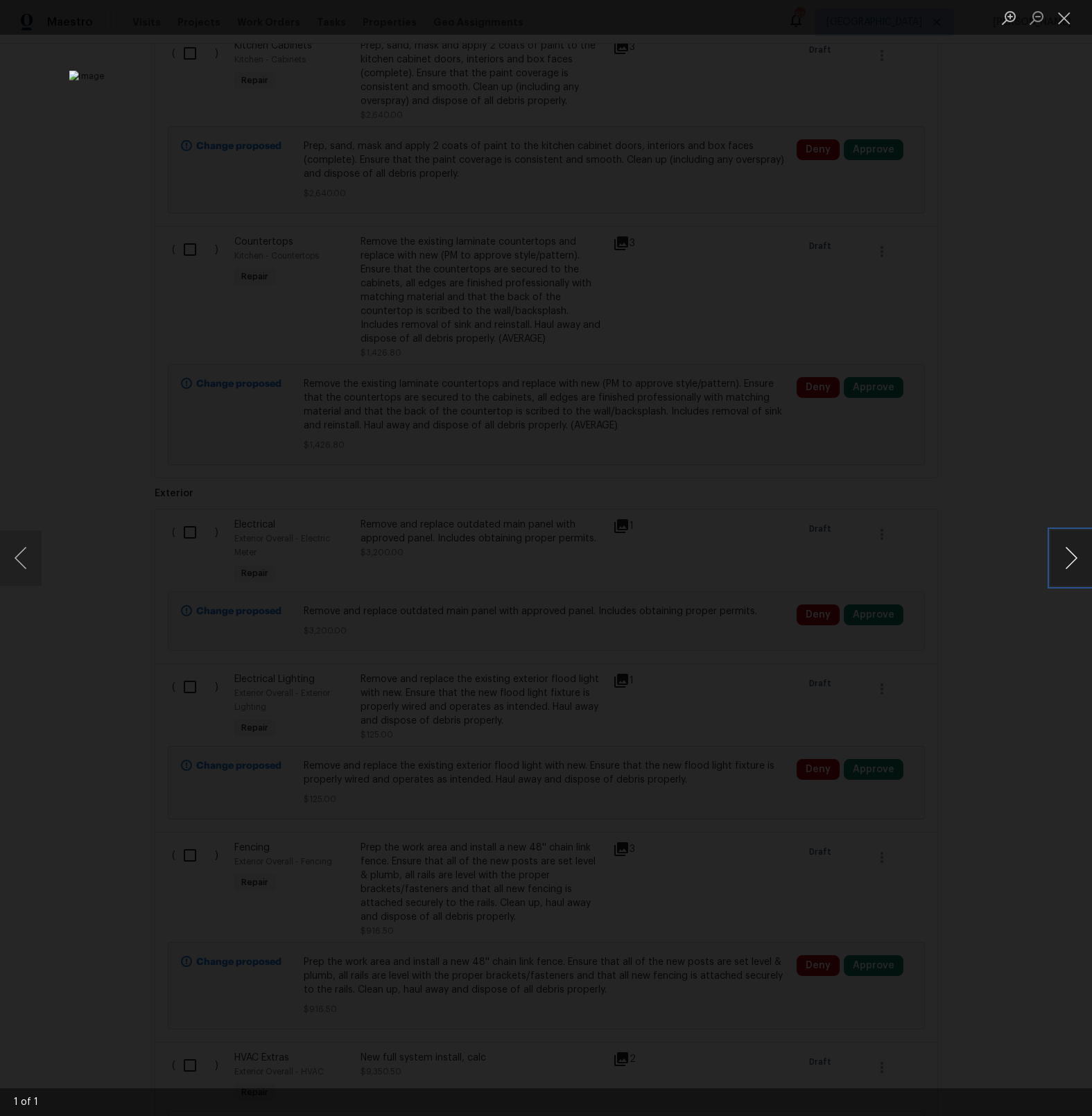
click at [1074, 564] on button "Next image" at bounding box center [1071, 558] width 42 height 55
click at [1071, 23] on button "Close lightbox" at bounding box center [1064, 18] width 28 height 25
